Goal: Transaction & Acquisition: Purchase product/service

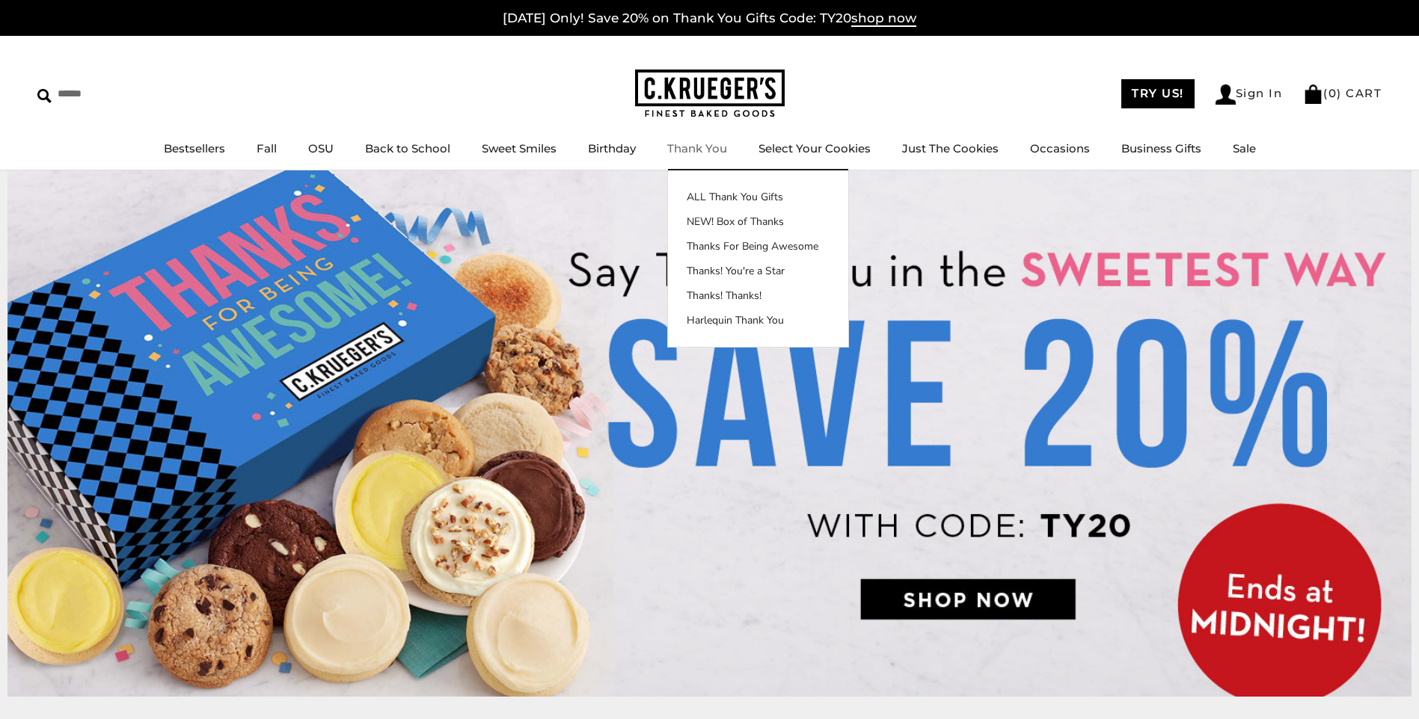
click at [696, 148] on link "Thank You" at bounding box center [697, 148] width 60 height 14
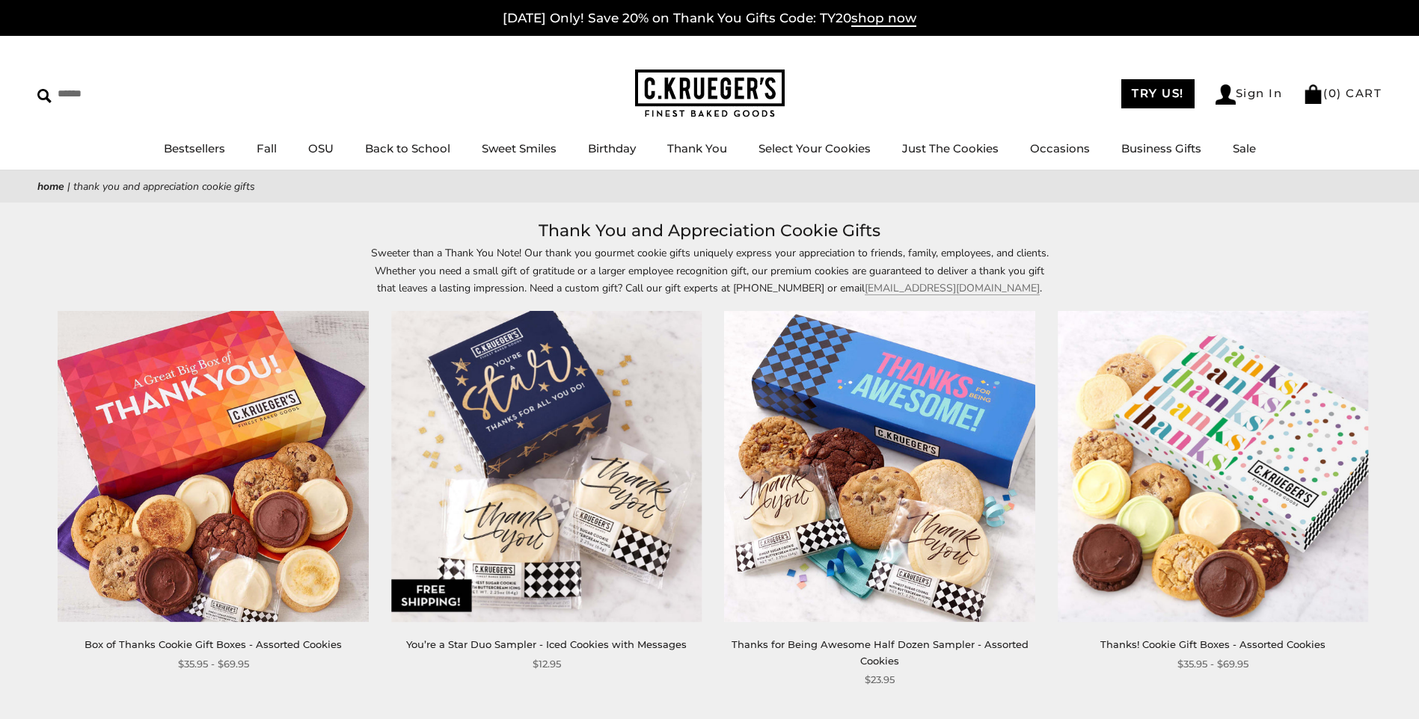
scroll to position [75, 0]
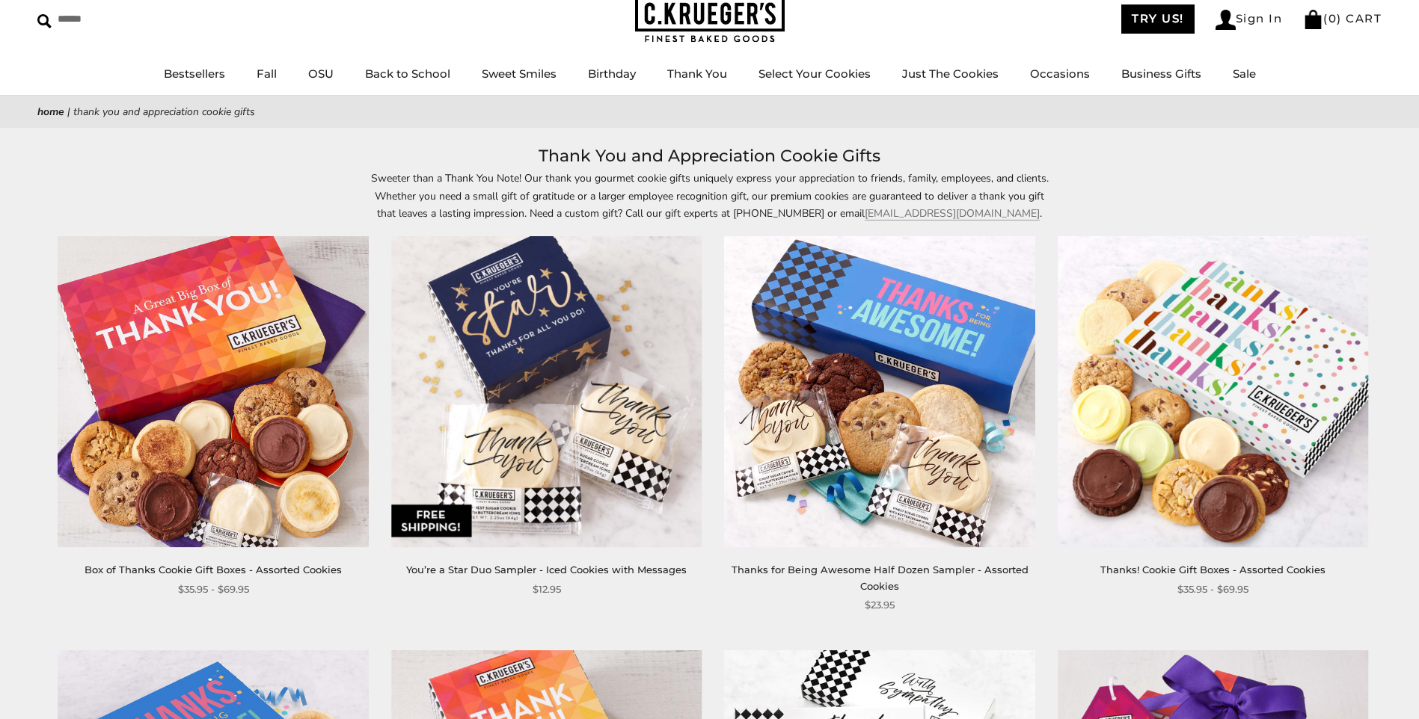
click at [498, 414] on img at bounding box center [546, 392] width 311 height 311
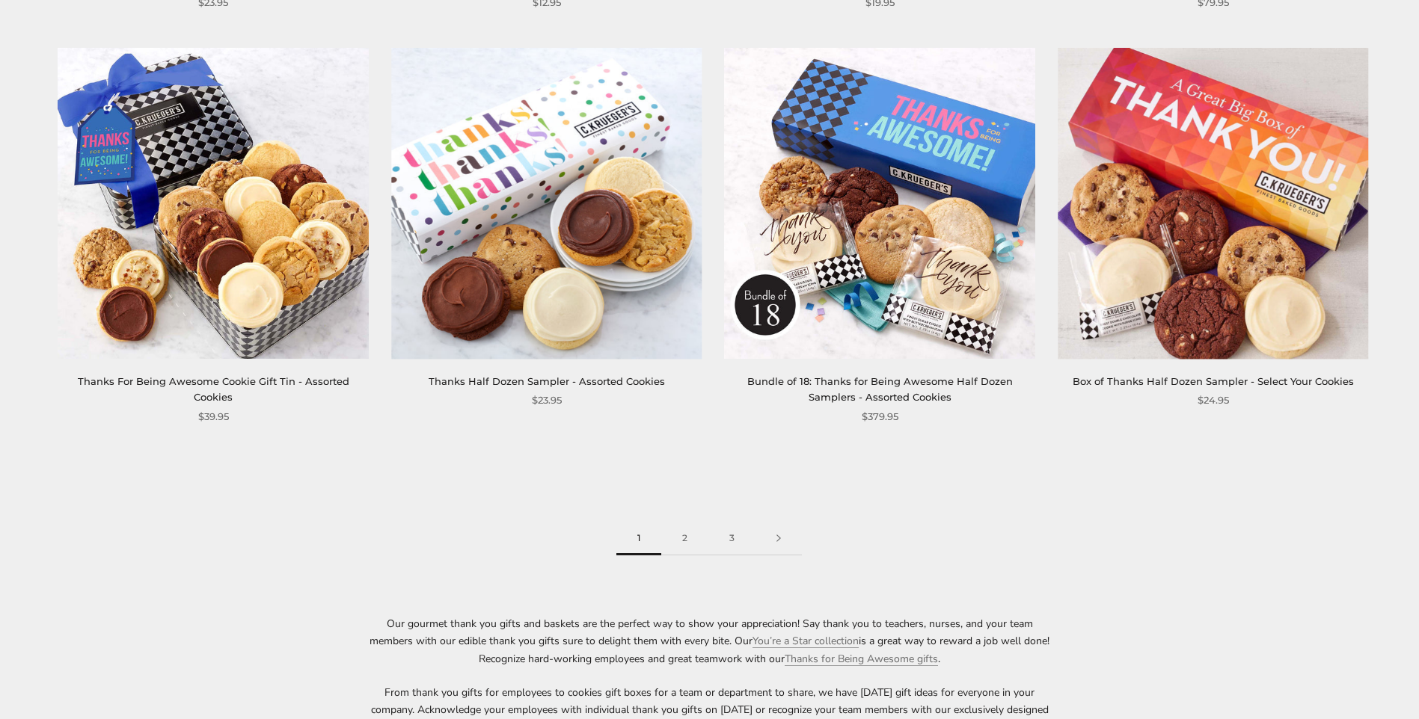
scroll to position [2468, 0]
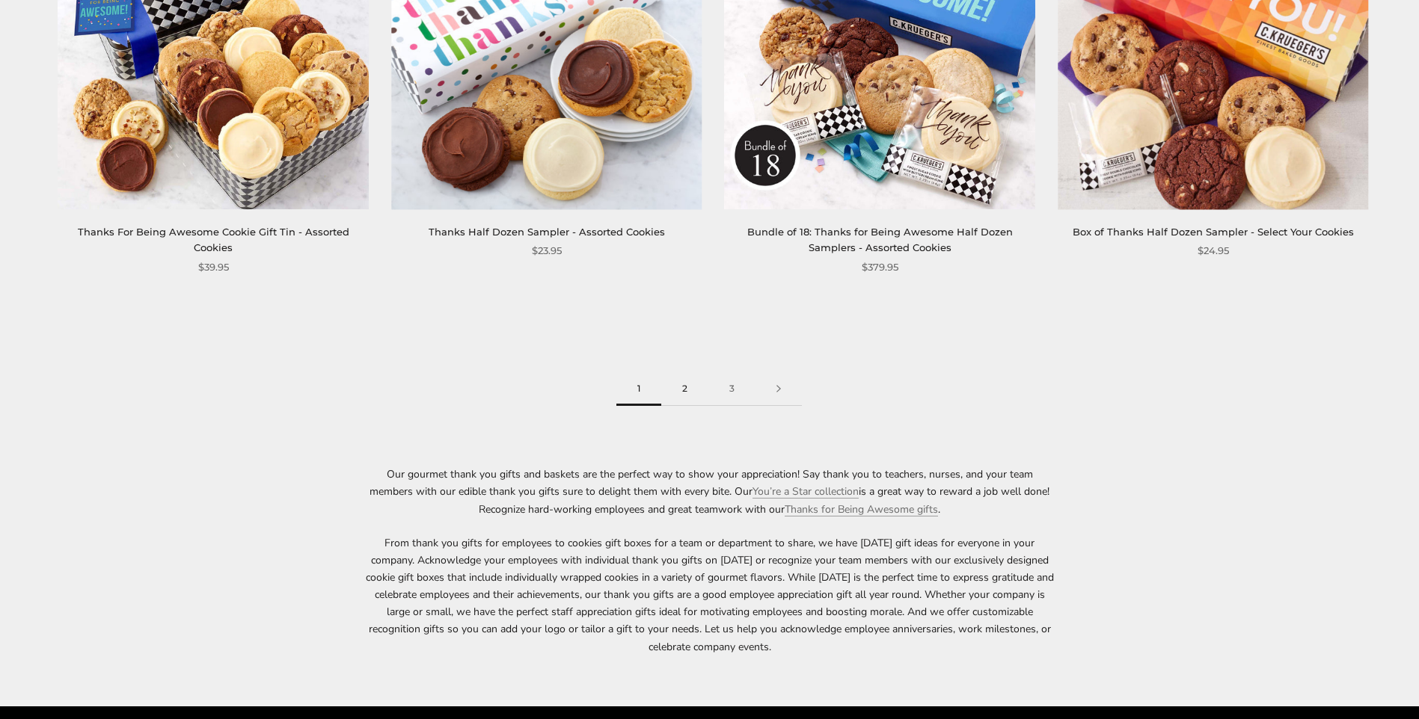
click at [688, 386] on link "2" at bounding box center [684, 389] width 47 height 34
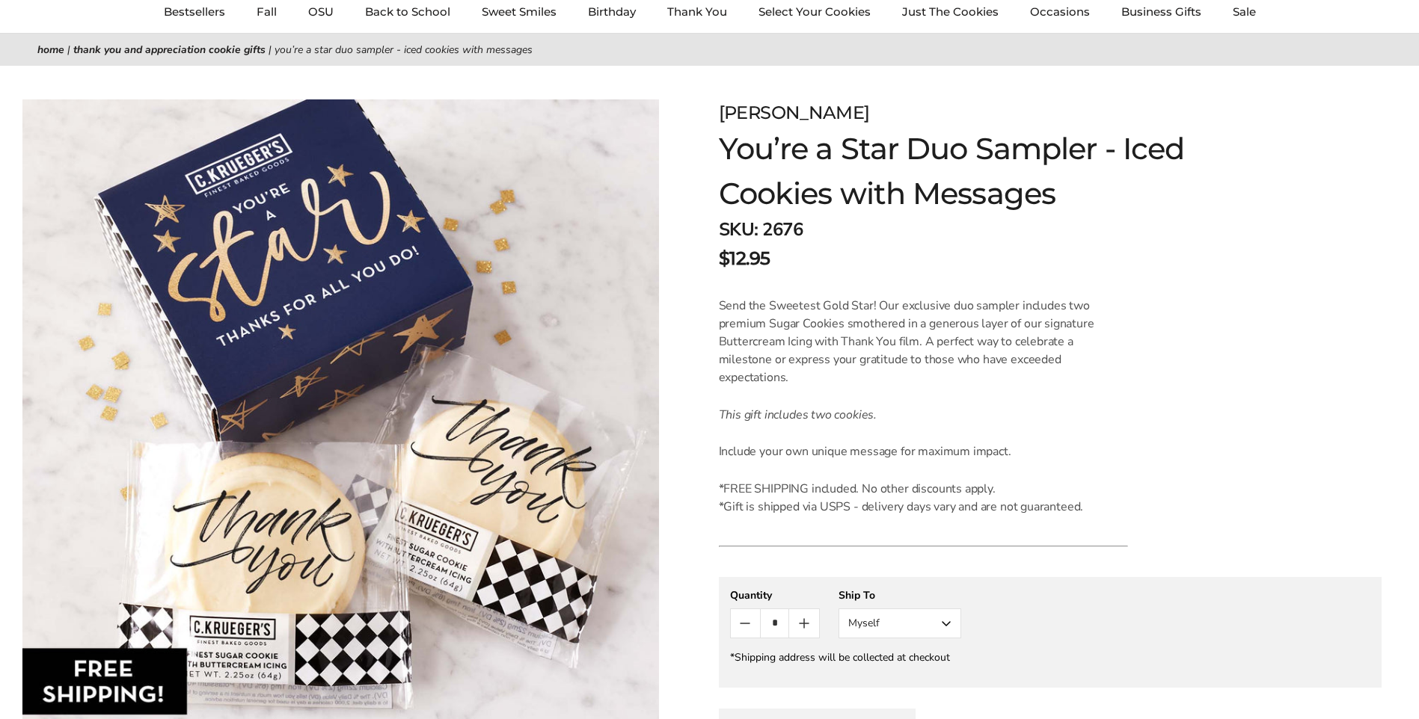
scroll to position [150, 0]
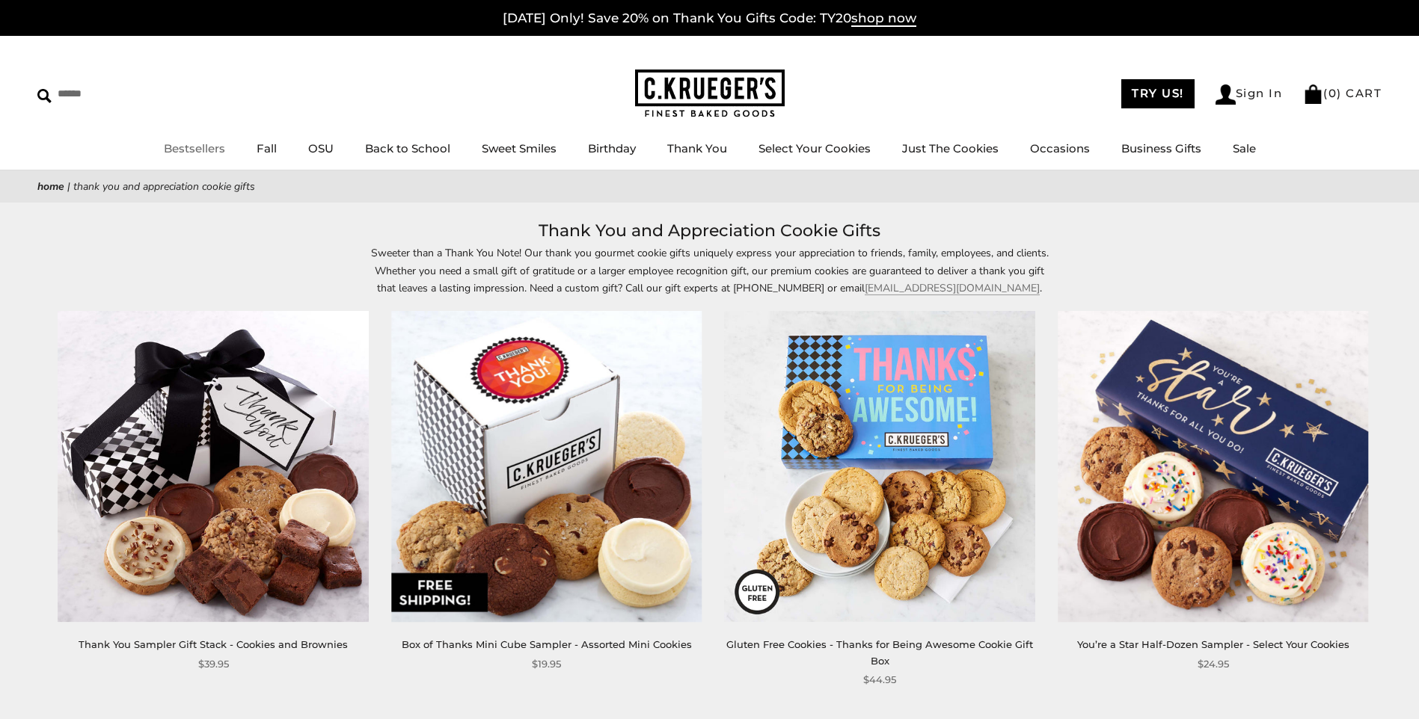
click at [193, 147] on link "Bestsellers" at bounding box center [194, 148] width 61 height 14
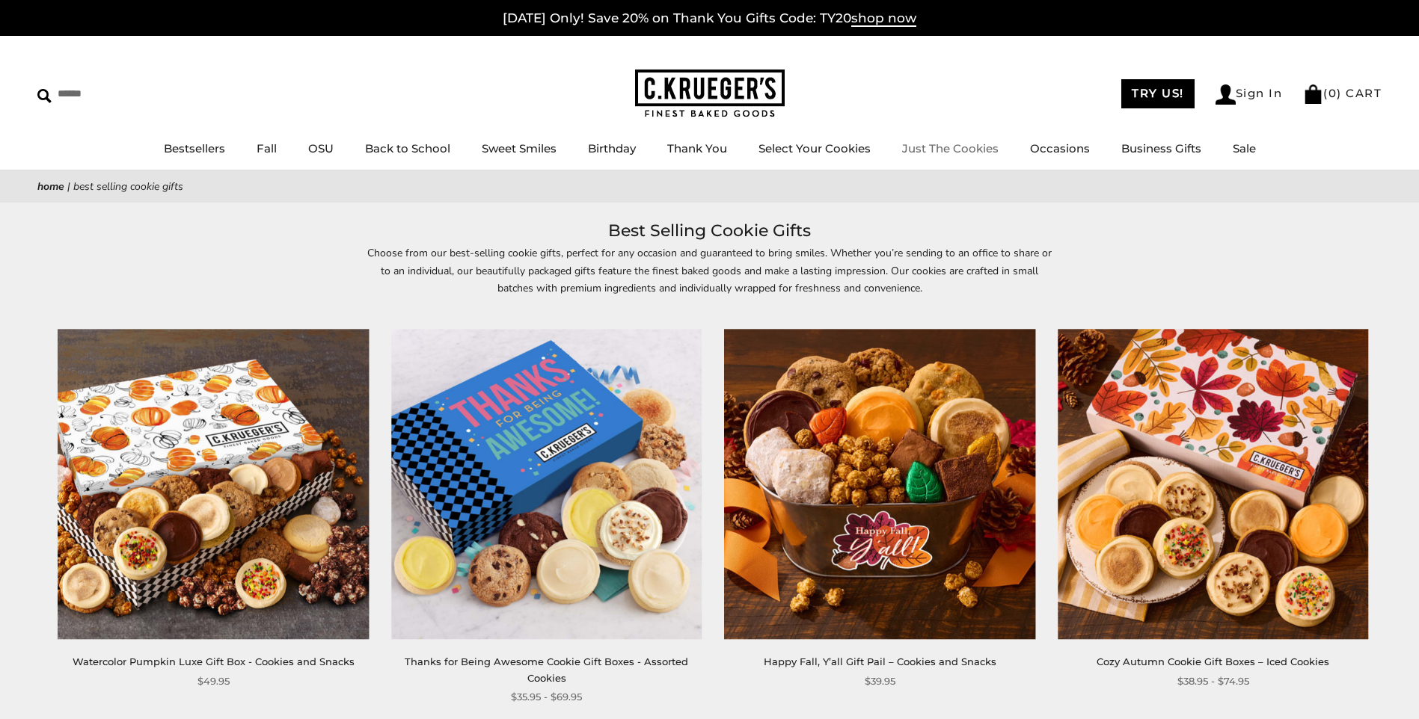
click at [948, 155] on link "Just The Cookies" at bounding box center [950, 148] width 96 height 14
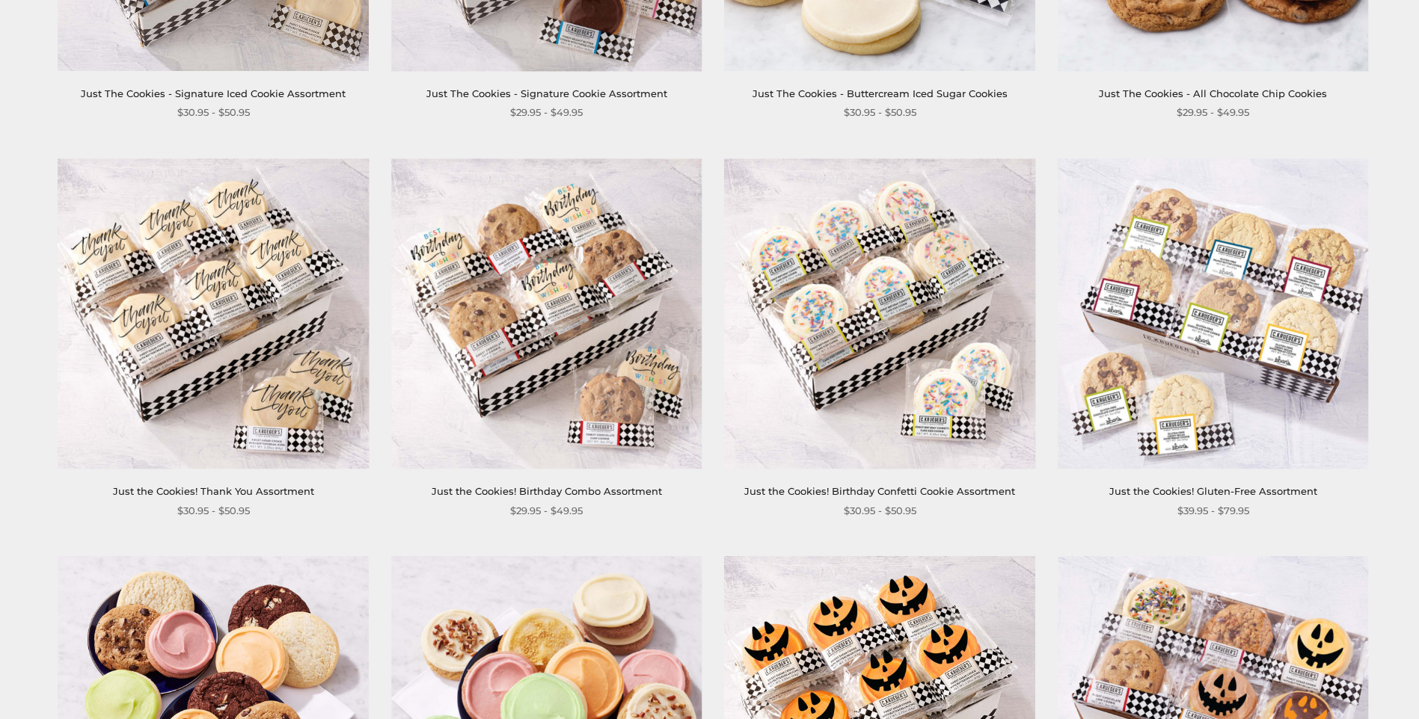
scroll to position [972, 0]
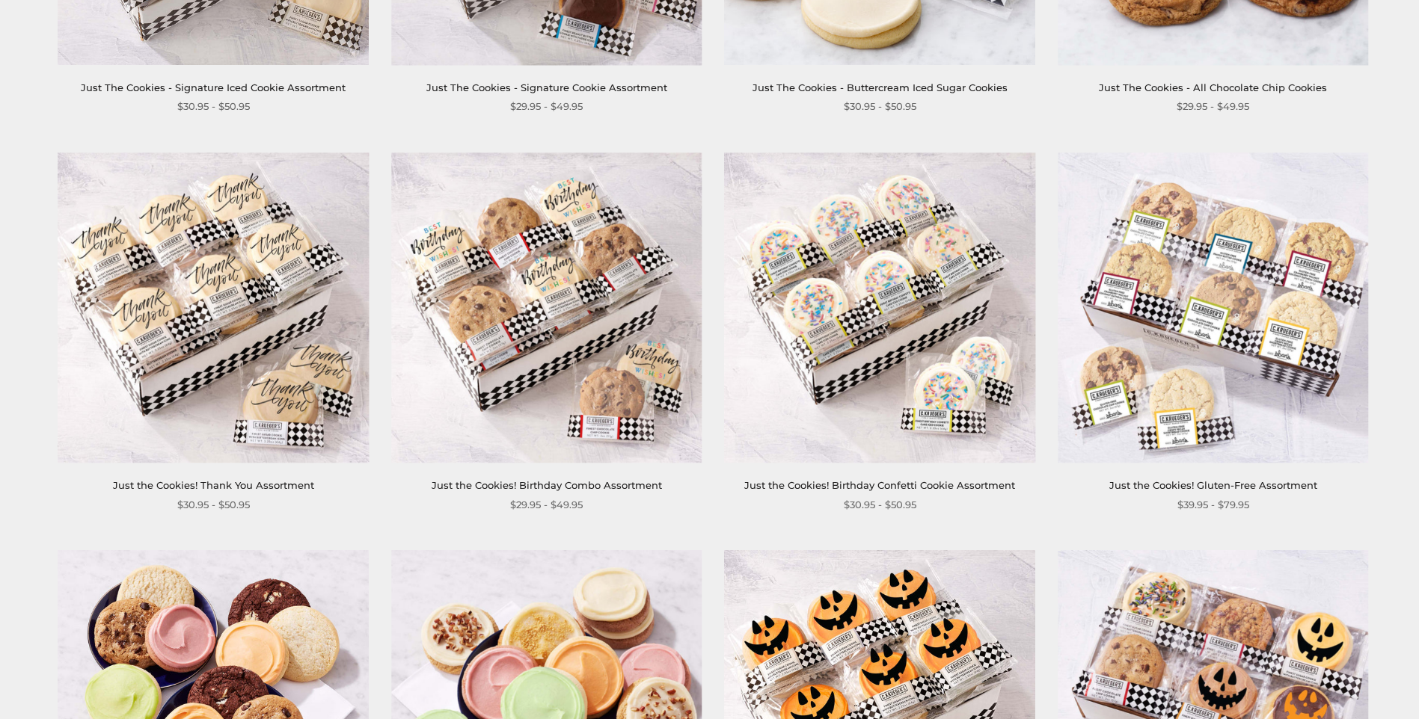
click at [249, 347] on img at bounding box center [213, 308] width 311 height 311
